Goal: Transaction & Acquisition: Purchase product/service

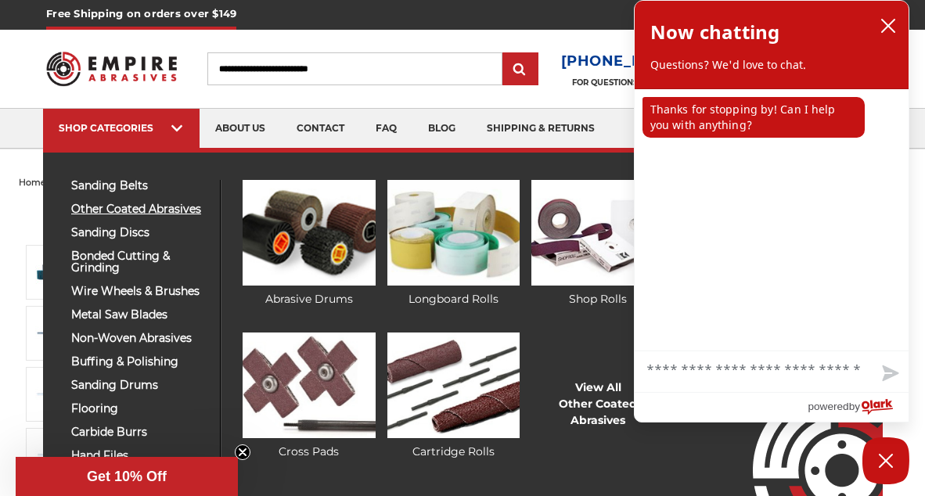
click at [138, 210] on span "other coated abrasives" at bounding box center [139, 209] width 137 height 12
click at [304, 252] on img at bounding box center [308, 233] width 132 height 106
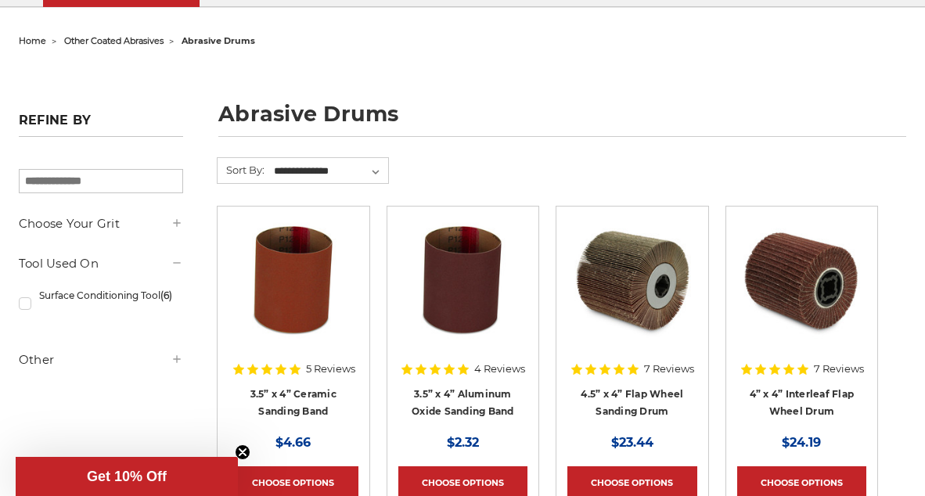
scroll to position [156, 0]
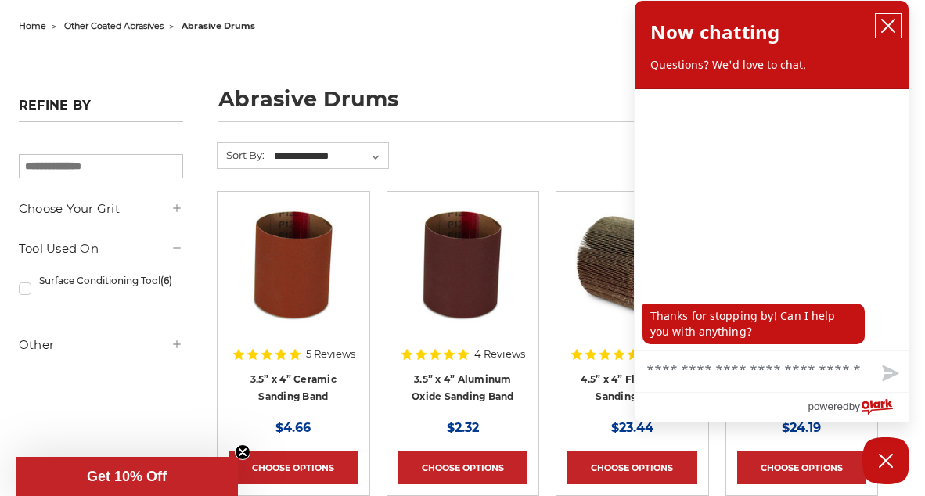
click at [891, 28] on icon "close chatbox" at bounding box center [888, 26] width 13 height 13
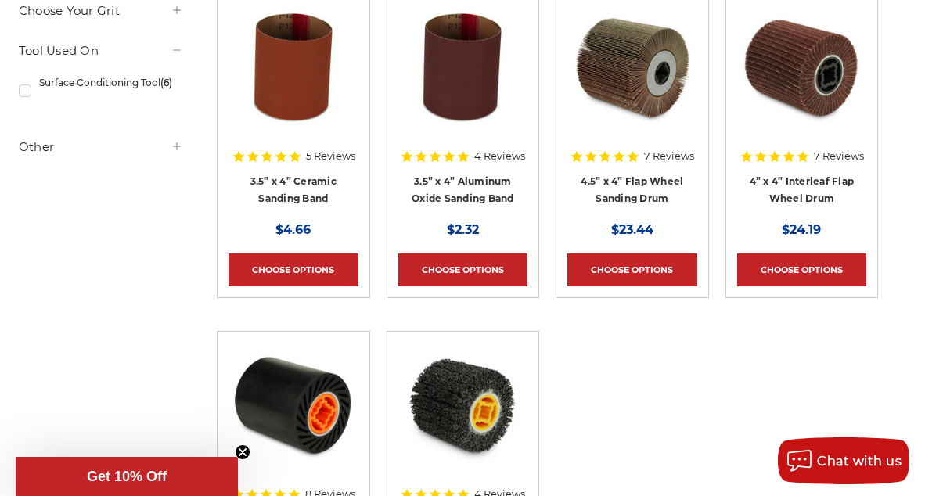
scroll to position [313, 0]
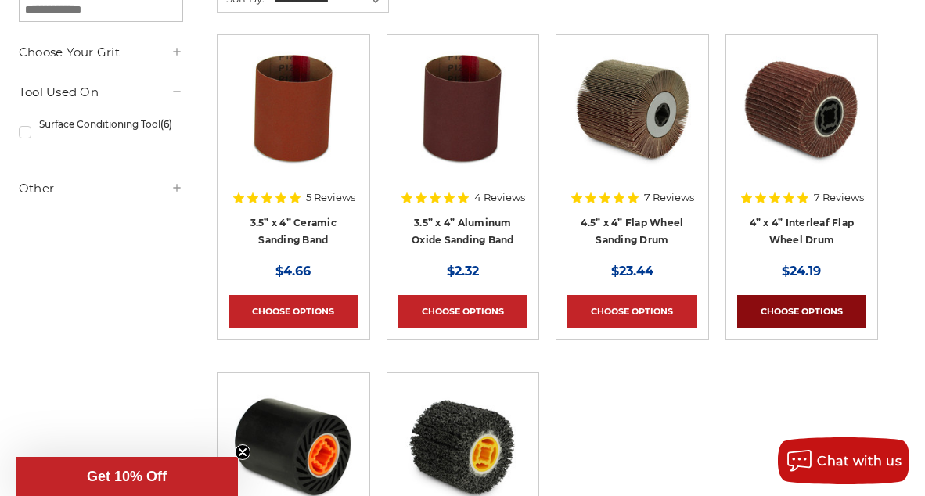
click at [814, 320] on link "Choose Options" at bounding box center [802, 311] width 130 height 33
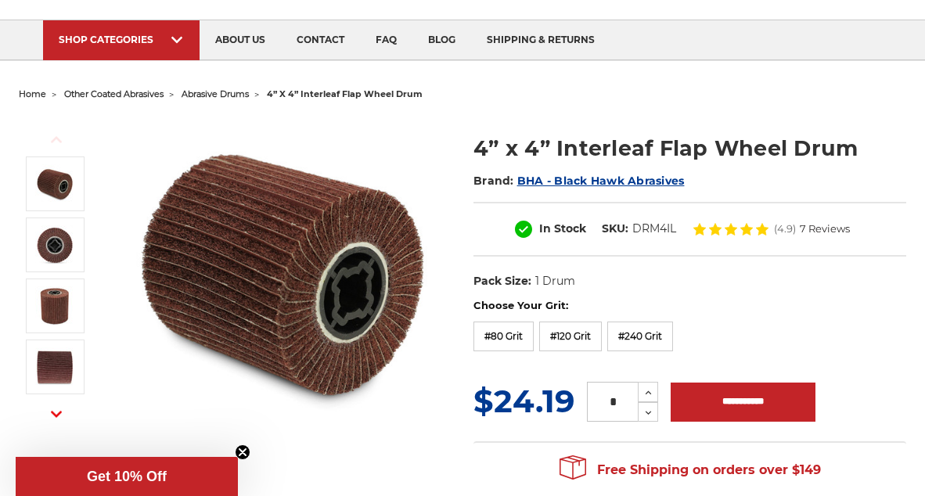
scroll to position [156, 0]
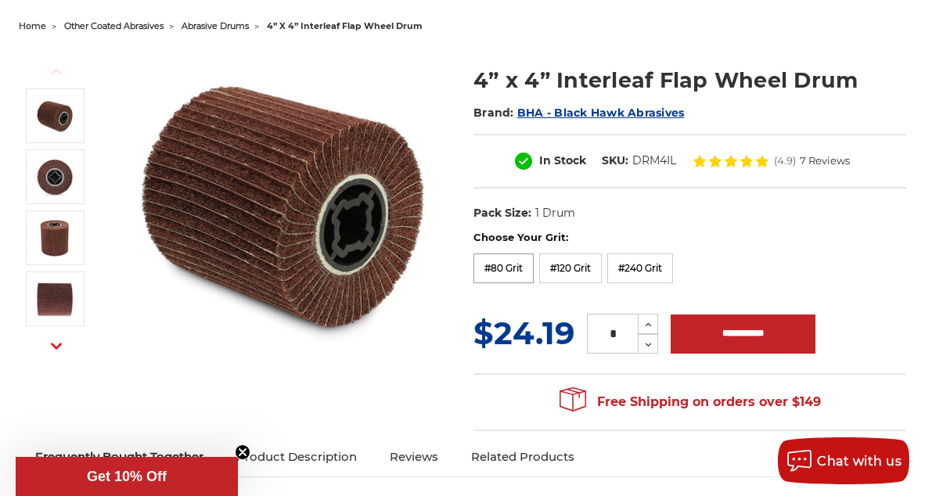
click at [498, 271] on label "#80 Grit" at bounding box center [503, 268] width 60 height 30
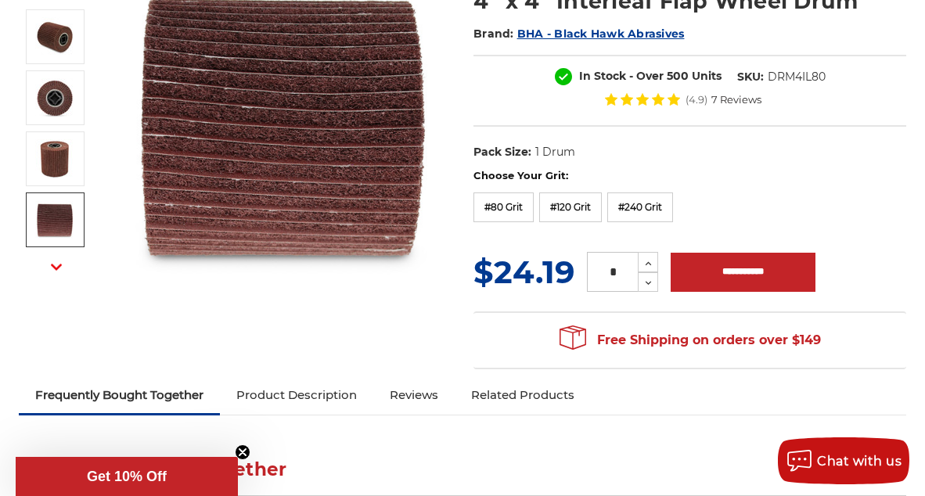
scroll to position [235, 0]
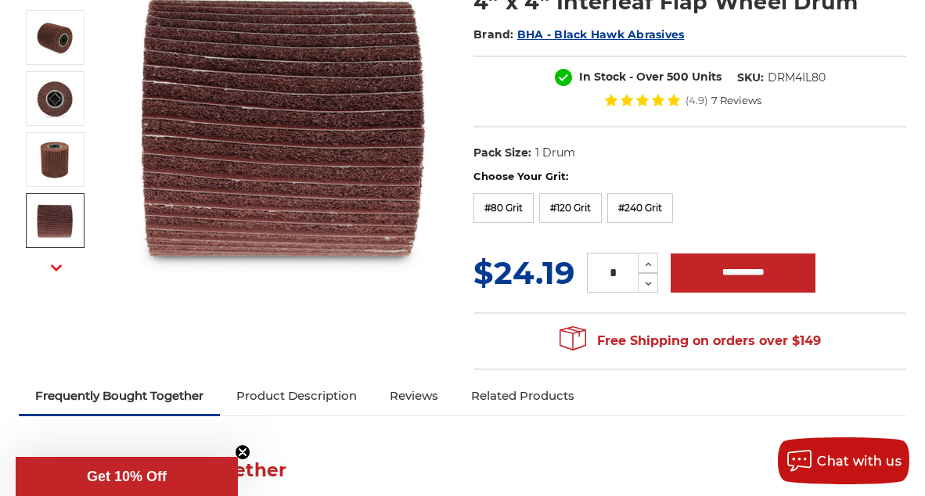
click at [785, 181] on label "Choose Your Grit:" at bounding box center [689, 177] width 433 height 16
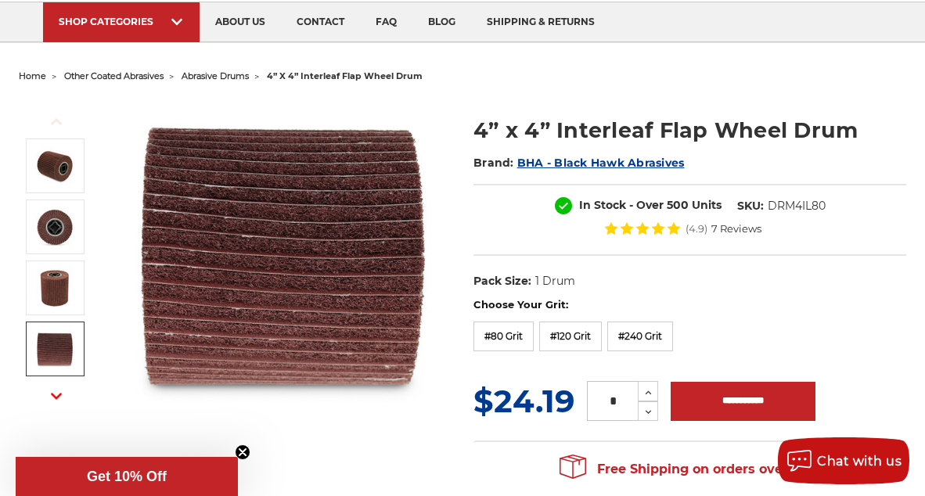
scroll to position [78, 0]
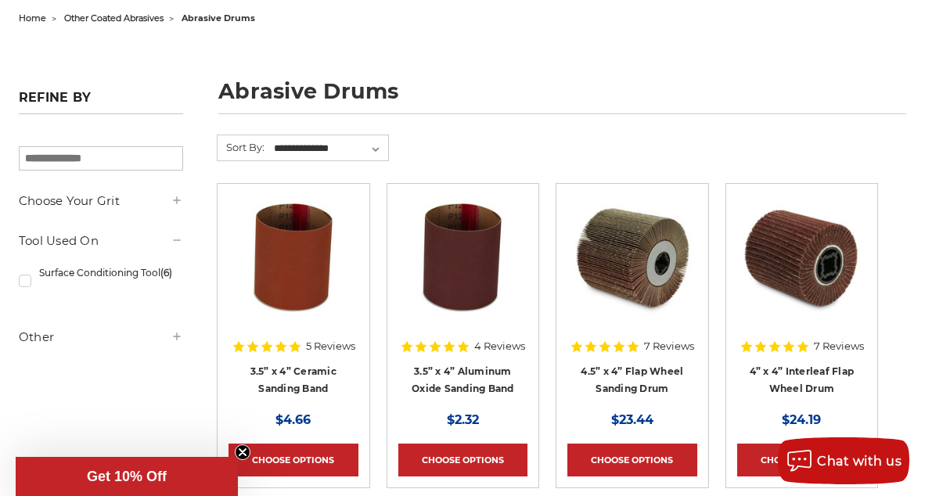
scroll to position [156, 0]
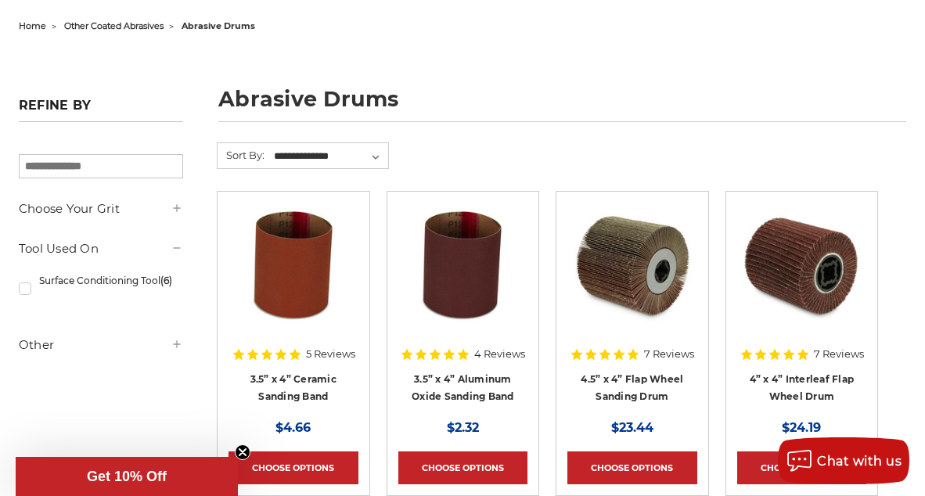
click at [627, 264] on img at bounding box center [631, 265] width 125 height 125
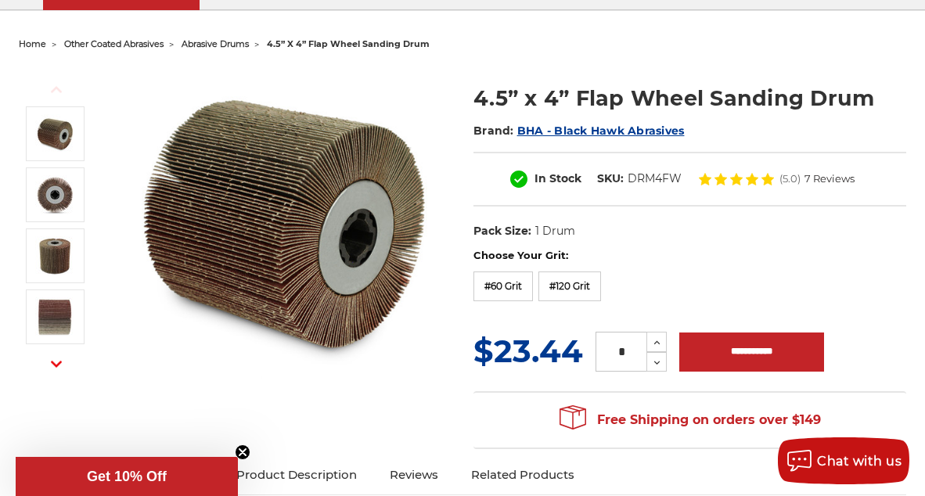
scroll to position [156, 0]
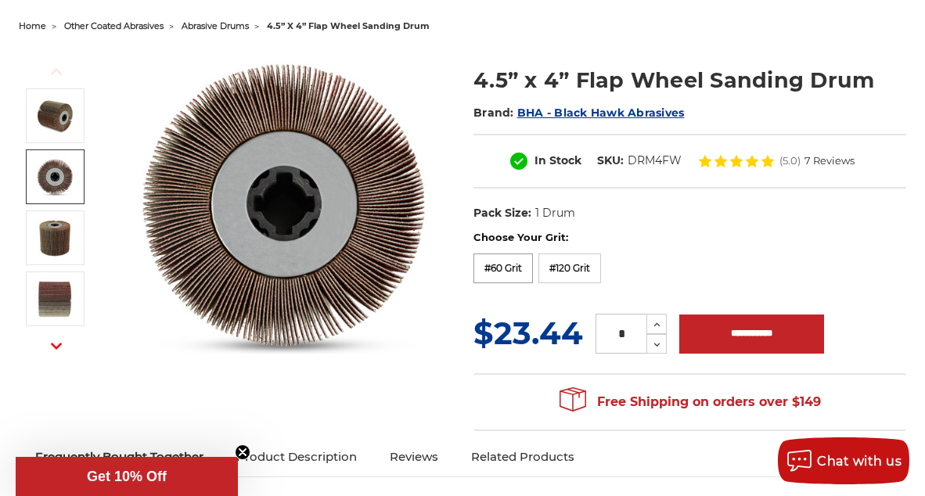
click at [517, 276] on label "#60 Grit" at bounding box center [502, 268] width 59 height 30
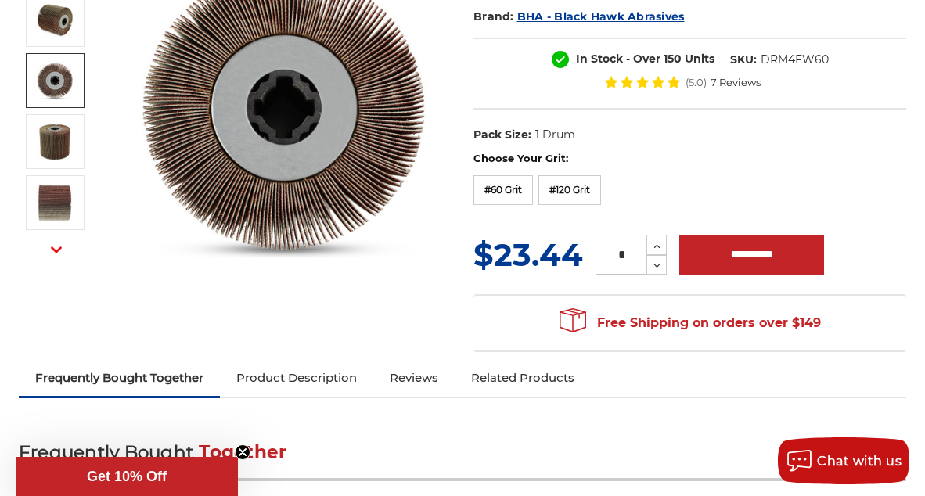
scroll to position [235, 0]
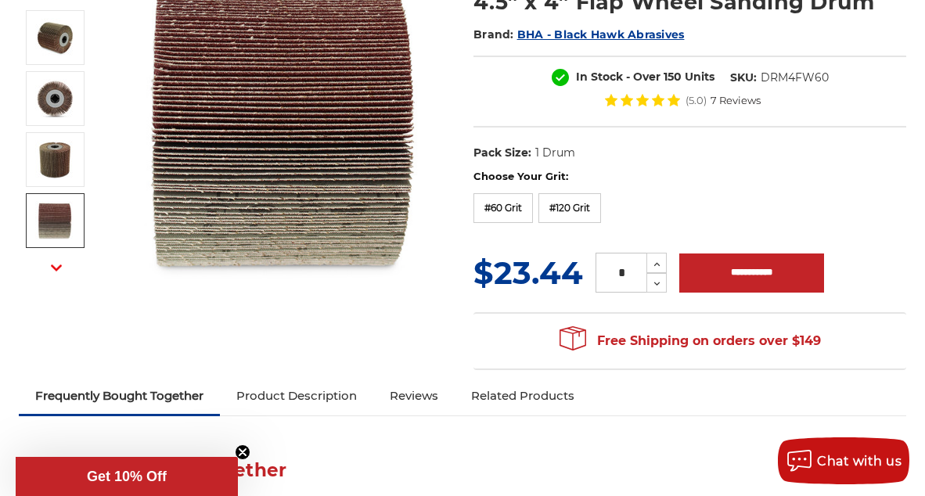
click at [54, 267] on use "button" at bounding box center [56, 267] width 11 height 6
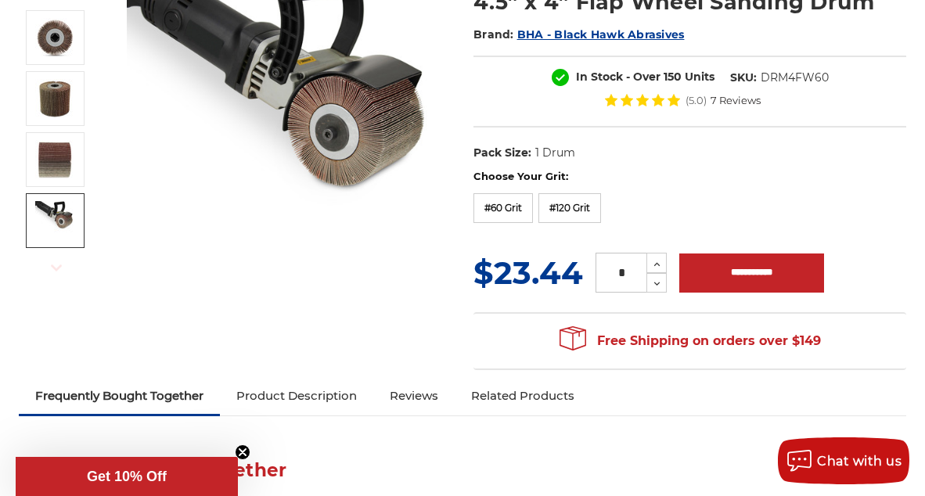
click at [799, 183] on label "Choose Your Grit:" at bounding box center [689, 177] width 433 height 16
click at [657, 260] on icon at bounding box center [657, 264] width 12 height 14
type input "*"
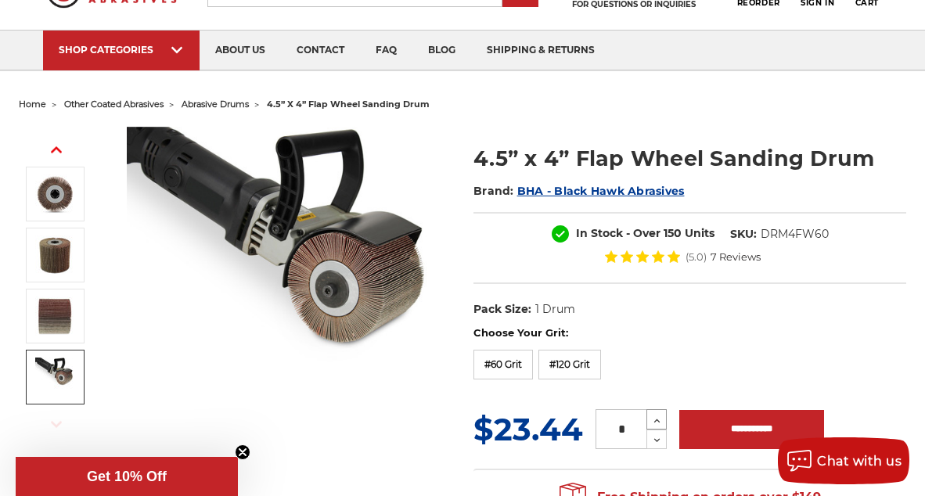
scroll to position [0, 0]
